Goal: Transaction & Acquisition: Purchase product/service

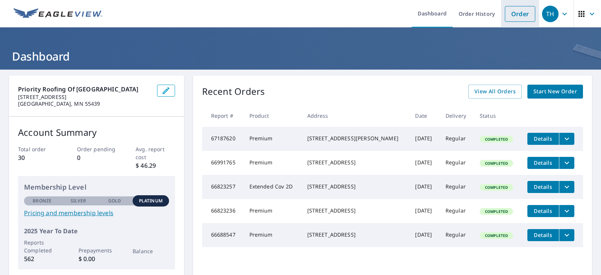
click at [519, 18] on link "Order" at bounding box center [520, 14] width 30 height 16
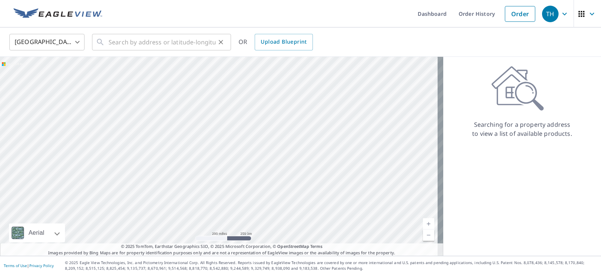
click at [106, 42] on div "​" at bounding box center [161, 42] width 139 height 17
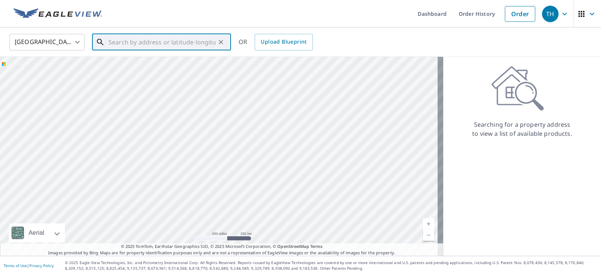
drag, startPoint x: 106, startPoint y: 42, endPoint x: 112, endPoint y: 37, distance: 7.7
click at [112, 37] on input "text" at bounding box center [162, 42] width 107 height 21
click at [106, 41] on div "​" at bounding box center [161, 42] width 139 height 17
click at [109, 41] on input "text" at bounding box center [162, 42] width 107 height 21
paste input "[STREET_ADDRESS]"
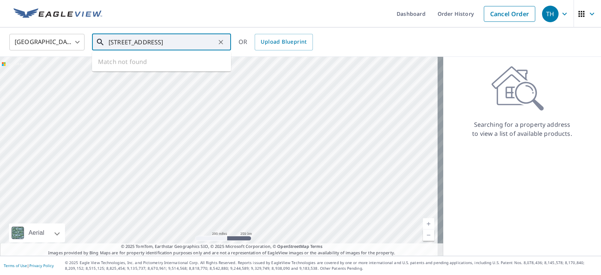
scroll to position [0, 22]
click at [115, 69] on p "[GEOGRAPHIC_DATA]" at bounding box center [166, 72] width 118 height 8
type input "[STREET_ADDRESS]"
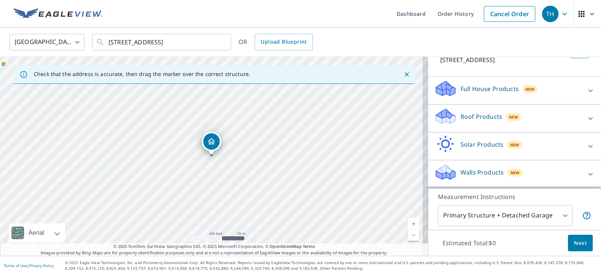
scroll to position [67, 0]
click at [473, 118] on p "Roof Products" at bounding box center [482, 116] width 42 height 9
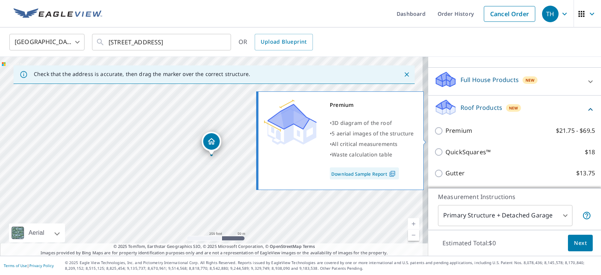
click at [434, 135] on input "Premium $21.75 - $69.5" at bounding box center [439, 130] width 11 height 9
checkbox input "true"
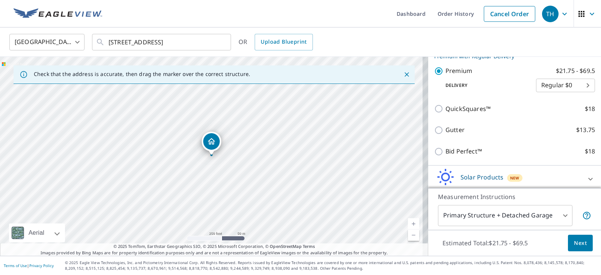
scroll to position [177, 0]
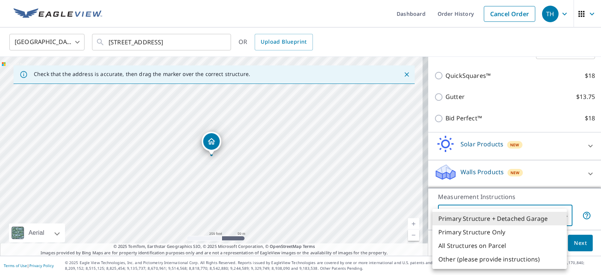
click at [560, 216] on body "TH TH Dashboard Order History Cancel Order TH [GEOGRAPHIC_DATA] [GEOGRAPHIC_DAT…" at bounding box center [300, 137] width 601 height 275
click at [560, 216] on li "Primary Structure + Detached Garage" at bounding box center [499, 218] width 134 height 14
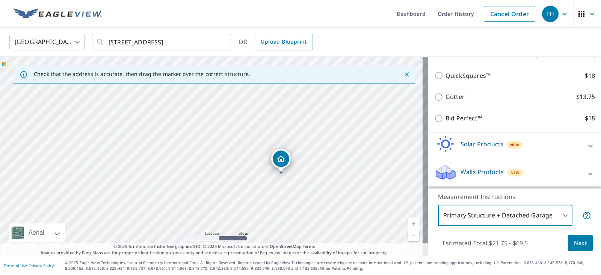
click at [577, 242] on span "Next" at bounding box center [580, 242] width 13 height 9
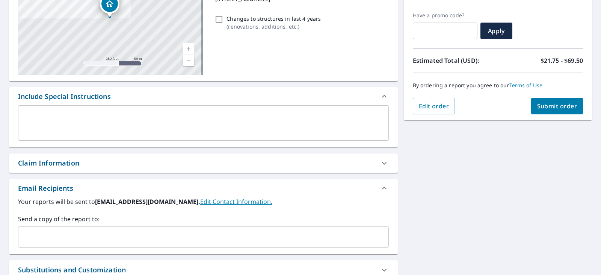
scroll to position [188, 0]
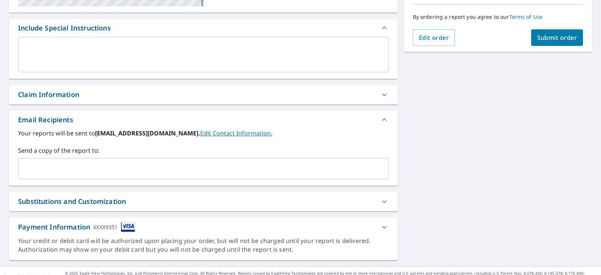
click at [29, 169] on input "text" at bounding box center [197, 168] width 353 height 14
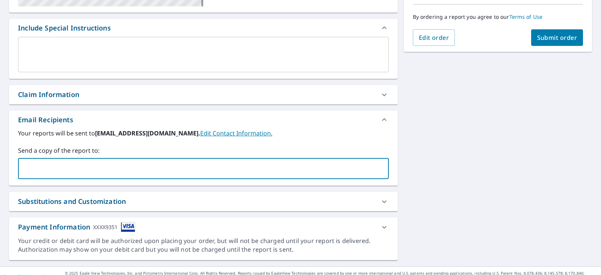
paste input "[EMAIL_ADDRESS][DOMAIN_NAME]"
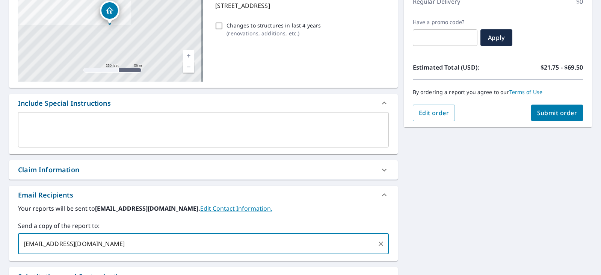
scroll to position [0, 0]
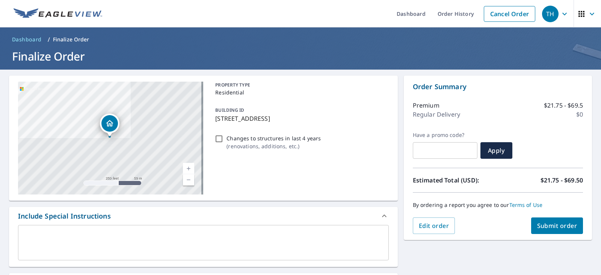
type input "[EMAIL_ADDRESS][DOMAIN_NAME]"
click at [555, 228] on span "Submit order" at bounding box center [557, 225] width 40 height 8
